Goal: Task Accomplishment & Management: Manage account settings

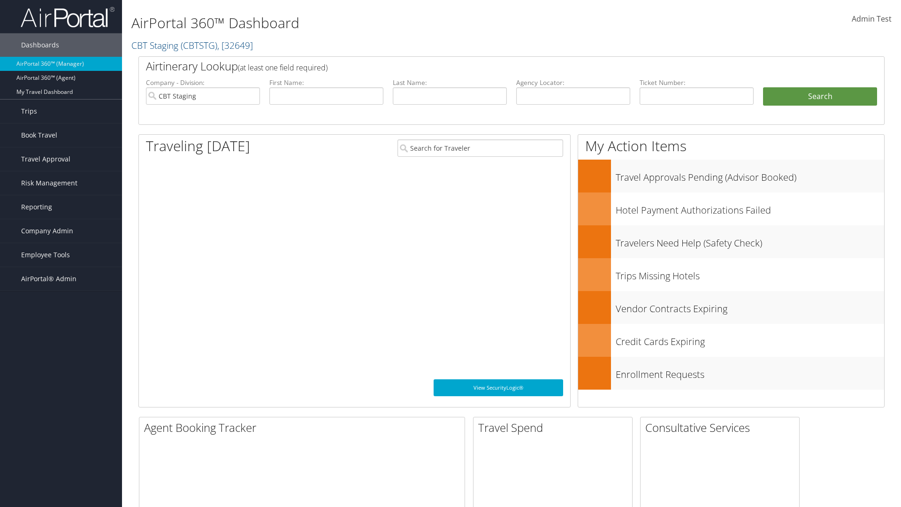
click at [61, 231] on span "Company Admin" at bounding box center [47, 230] width 52 height 23
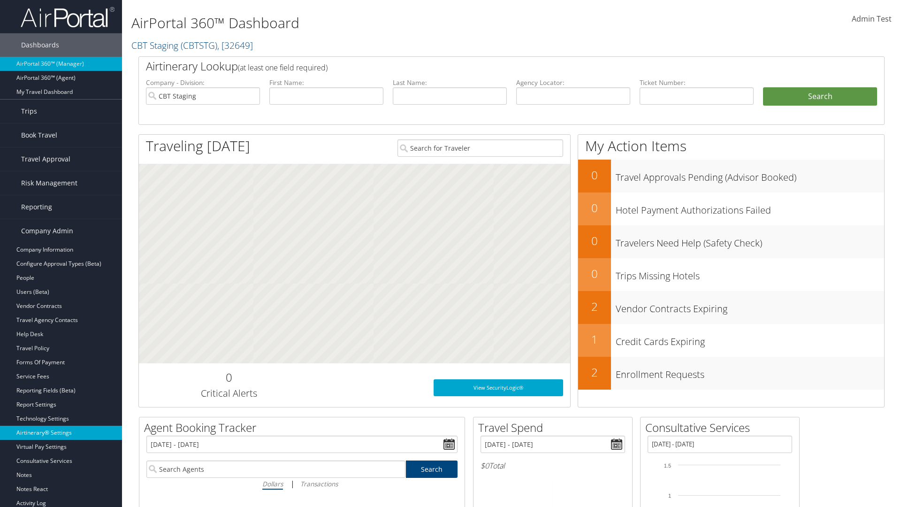
click at [61, 433] on link "Airtinerary® Settings" at bounding box center [61, 433] width 122 height 14
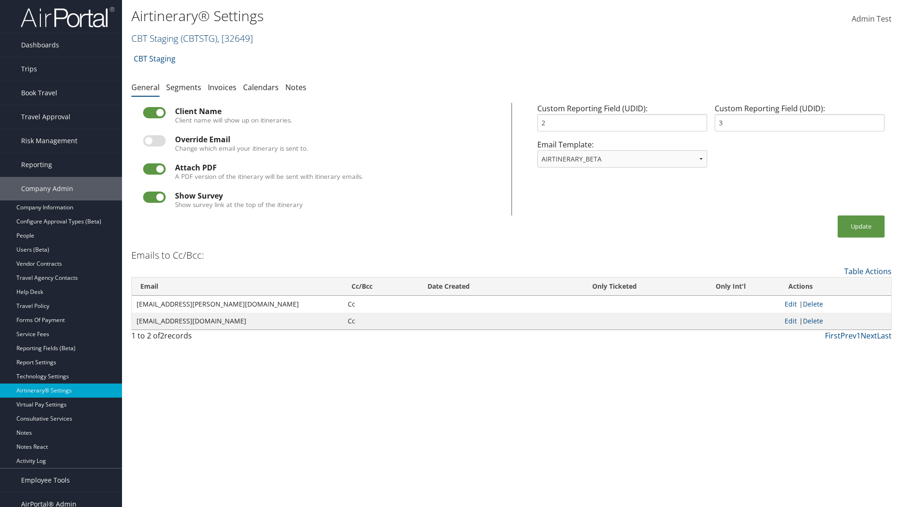
click at [155, 38] on link "CBT Staging ( CBTSTG ) , [ 32649 ]" at bounding box center [192, 38] width 122 height 13
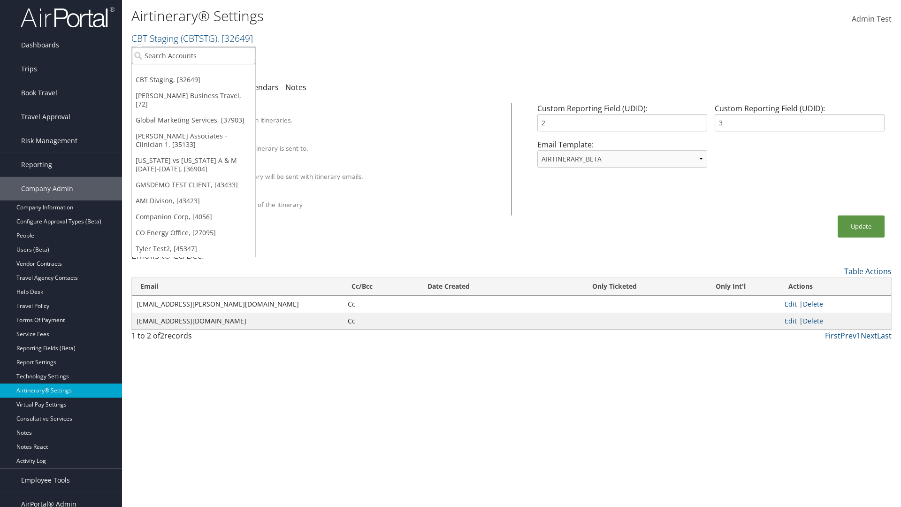
click at [193, 55] on input "search" at bounding box center [193, 55] width 123 height 17
type input "Global Marketing Services"
click at [202, 73] on div "Global Marketing Services (301946), [37903]" at bounding box center [202, 73] width 151 height 8
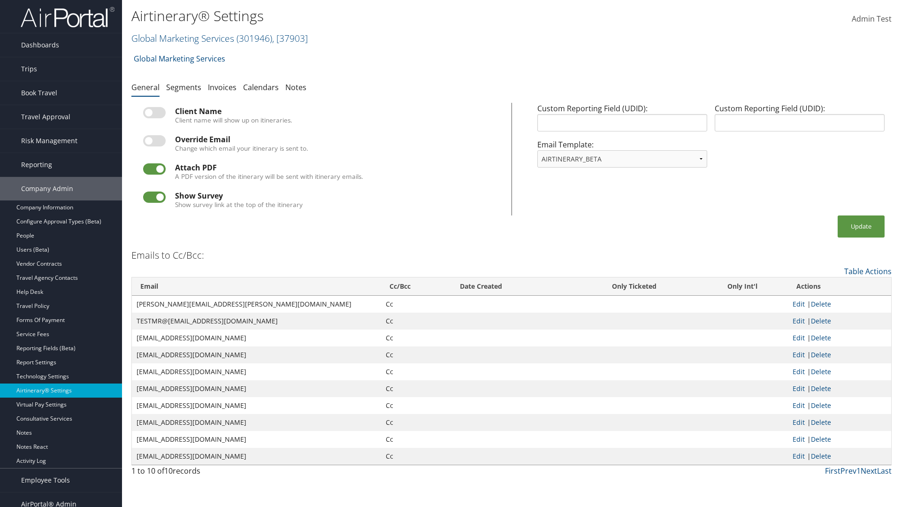
click at [154, 113] on label at bounding box center [154, 112] width 23 height 11
click at [154, 113] on input "checkbox" at bounding box center [151, 114] width 6 height 6
click at [861, 226] on button "Update" at bounding box center [861, 226] width 47 height 22
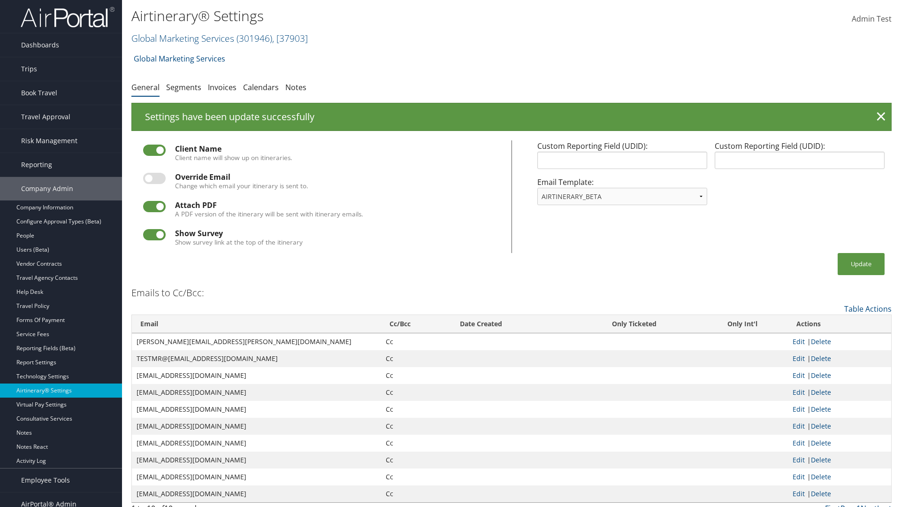
click at [154, 150] on label at bounding box center [154, 150] width 23 height 11
click at [154, 150] on input "checkbox" at bounding box center [151, 152] width 6 height 6
checkbox input "false"
